Goal: Task Accomplishment & Management: Complete application form

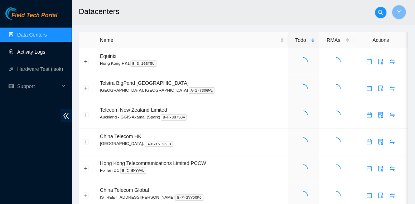
click at [44, 52] on link "Activity Logs" at bounding box center [31, 52] width 28 height 6
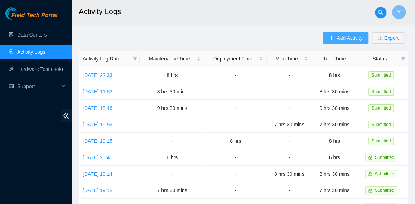
click at [341, 39] on span "Add Activity" at bounding box center [350, 38] width 26 height 8
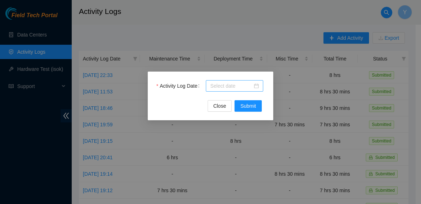
click at [226, 87] on input "Activity Log Date" at bounding box center [231, 86] width 42 height 8
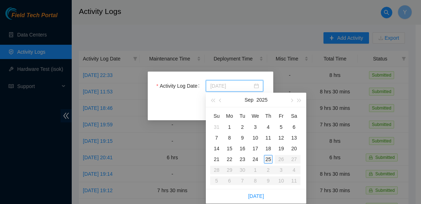
type input "[DATE]"
click at [271, 159] on div "25" at bounding box center [268, 159] width 9 height 9
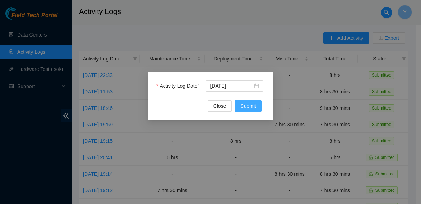
click at [253, 105] on span "Submit" at bounding box center [248, 106] width 16 height 8
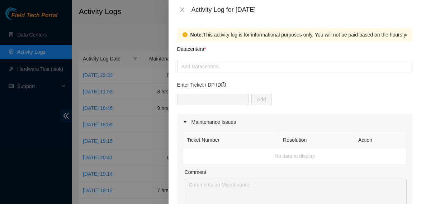
drag, startPoint x: 239, startPoint y: 69, endPoint x: 226, endPoint y: 85, distance: 20.9
click at [239, 69] on div at bounding box center [295, 66] width 232 height 9
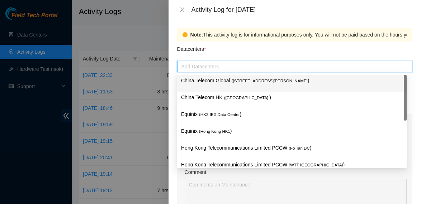
click at [226, 85] on div "China Telecom Global ( [STREET_ADDRESS][PERSON_NAME] )" at bounding box center [291, 83] width 221 height 13
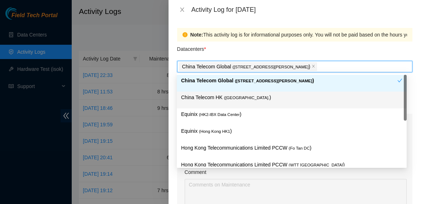
click at [219, 99] on p "China Telecom HK ( [GEOGRAPHIC_DATA] )" at bounding box center [291, 98] width 221 height 8
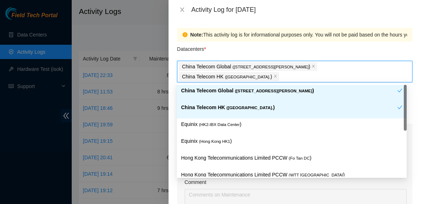
click at [213, 114] on div "China Telecom HK ( [GEOGRAPHIC_DATA] )" at bounding box center [289, 110] width 216 height 13
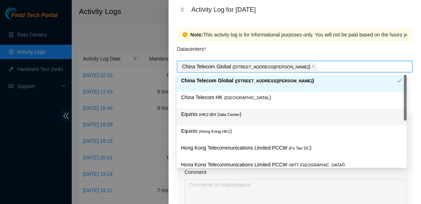
click at [213, 118] on div "Equinix ( HK2-IBX Data Center )" at bounding box center [291, 116] width 221 height 13
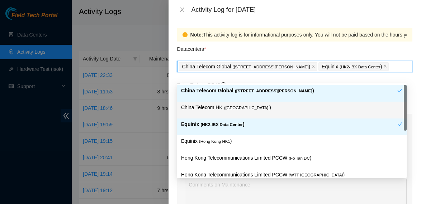
click at [209, 107] on p "China Telecom HK ( [GEOGRAPHIC_DATA] )" at bounding box center [291, 108] width 221 height 8
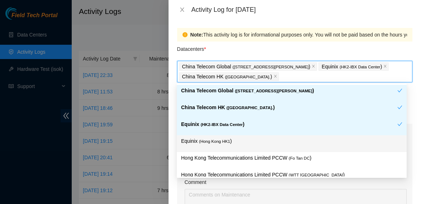
drag, startPoint x: 212, startPoint y: 141, endPoint x: 215, endPoint y: 145, distance: 5.8
click at [211, 141] on span "( [GEOGRAPHIC_DATA] HK1" at bounding box center [214, 141] width 31 height 4
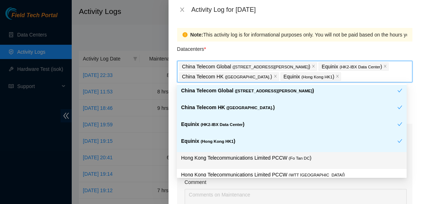
click at [228, 157] on p "Hong Kong Telecommunications Limited PCCW ( Fo Tan DC )" at bounding box center [291, 158] width 221 height 8
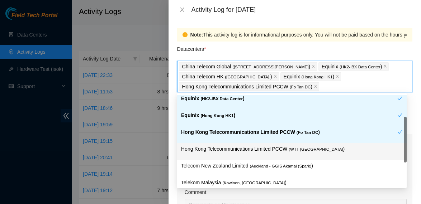
click at [255, 149] on p "Hong Kong Telecommunications Limited PCCW ( WTT [GEOGRAPHIC_DATA] )" at bounding box center [291, 149] width 221 height 8
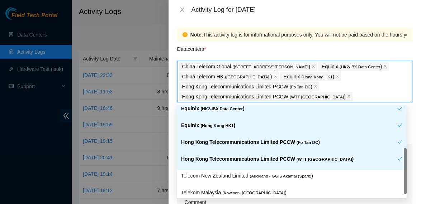
scroll to position [75, 0]
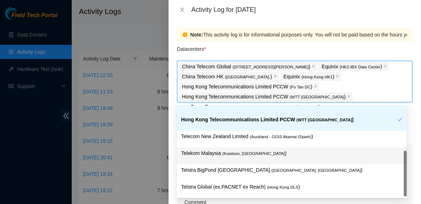
click at [253, 152] on span "( Kowloon, [GEOGRAPHIC_DATA]" at bounding box center [253, 154] width 62 height 4
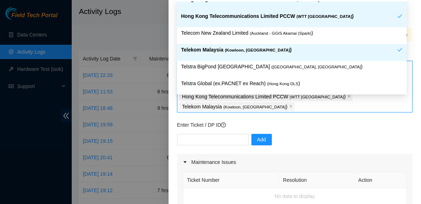
click at [306, 135] on div "Add" at bounding box center [294, 144] width 235 height 20
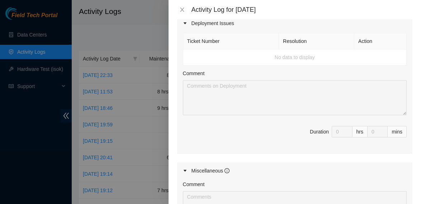
scroll to position [422, 0]
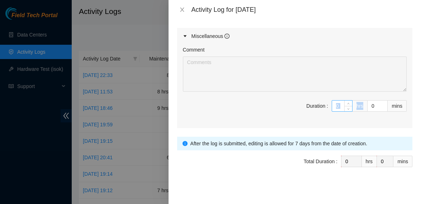
drag, startPoint x: 337, startPoint y: 110, endPoint x: 335, endPoint y: 106, distance: 4.7
click at [335, 109] on span "Duration : 0 hrs 0 mins" at bounding box center [295, 110] width 224 height 20
drag, startPoint x: 335, startPoint y: 105, endPoint x: 315, endPoint y: 101, distance: 20.0
click at [315, 101] on span "Duration : 0 hrs 0 mins" at bounding box center [295, 110] width 224 height 20
type input "8"
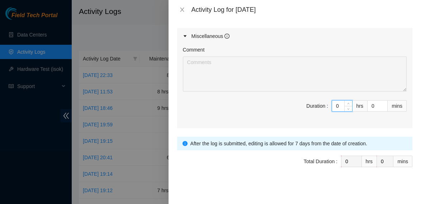
type input "8"
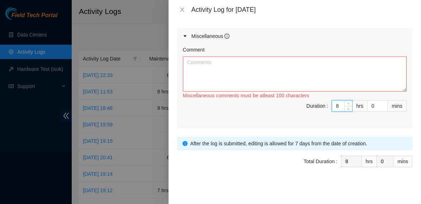
type input "8"
click at [266, 69] on textarea "Comment" at bounding box center [295, 74] width 224 height 35
paste textarea "Comment Comment Comment ……………………………………………………. Arranging and coordinating statio…"
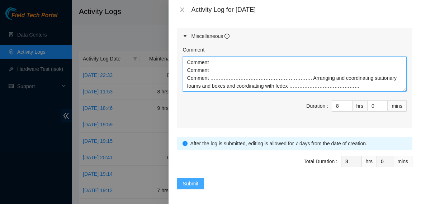
type textarea "Comment Comment Comment ……………………………………………………. Arranging and coordinating statio…"
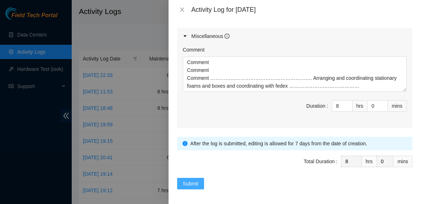
click at [197, 178] on button "Submit" at bounding box center [190, 183] width 27 height 11
type input "0"
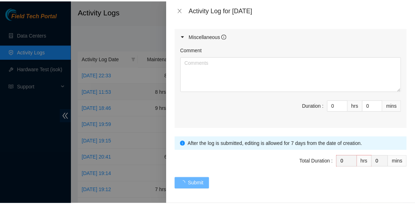
scroll to position [0, 0]
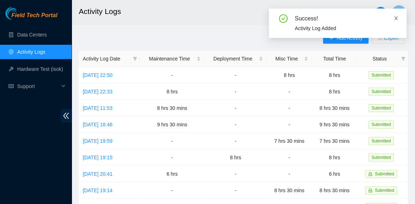
click at [395, 19] on icon "close" at bounding box center [396, 18] width 5 height 5
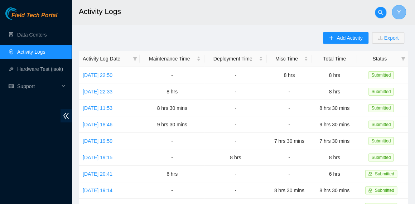
click at [399, 13] on span "Y" at bounding box center [400, 12] width 4 height 9
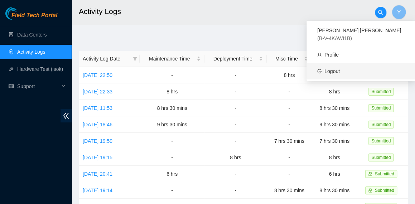
click at [340, 68] on link "Logout" at bounding box center [332, 71] width 15 height 6
